Goal: Entertainment & Leisure: Consume media (video, audio)

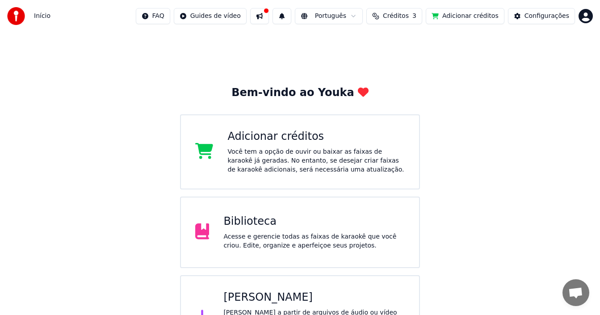
click at [278, 297] on div "[PERSON_NAME]" at bounding box center [313, 297] width 181 height 14
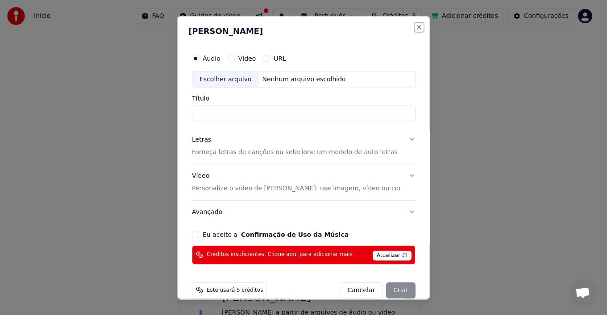
click at [415, 25] on button "Close" at bounding box center [418, 26] width 7 height 7
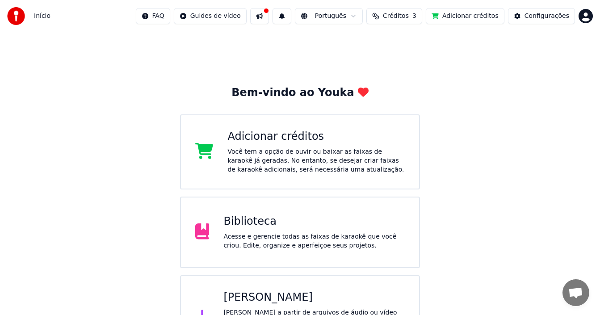
click at [273, 223] on div "Biblioteca" at bounding box center [313, 221] width 181 height 14
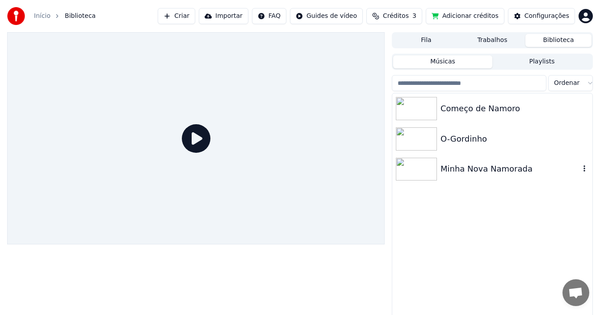
click at [469, 172] on div "Minha Nova Namorada" at bounding box center [509, 169] width 139 height 13
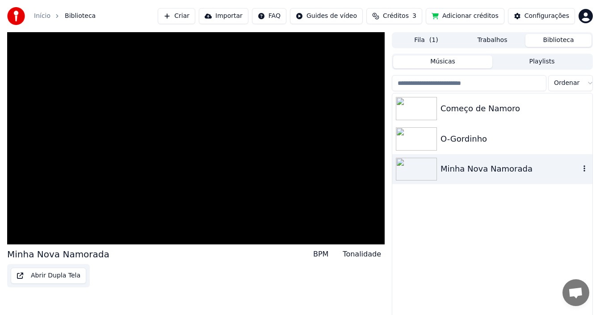
click at [469, 172] on div "Minha Nova Namorada" at bounding box center [509, 169] width 139 height 13
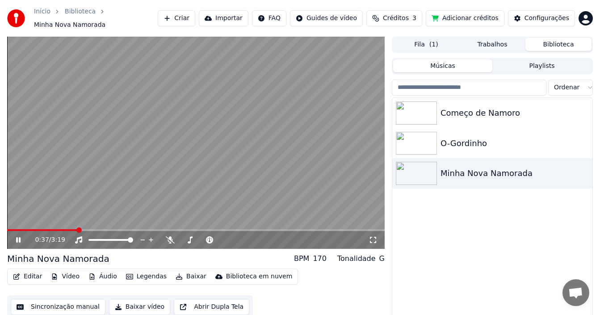
click at [76, 229] on span at bounding box center [195, 230] width 377 height 2
click at [19, 237] on icon at bounding box center [18, 239] width 4 height 5
